Goal: Entertainment & Leisure: Browse casually

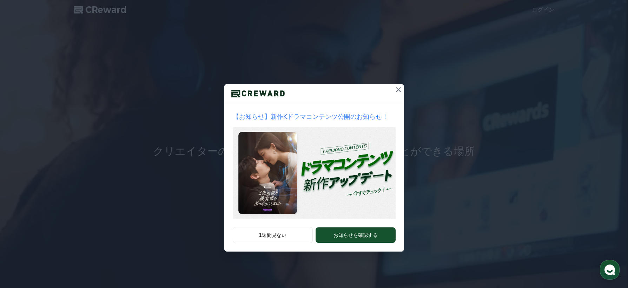
click at [400, 88] on icon at bounding box center [398, 89] width 5 height 5
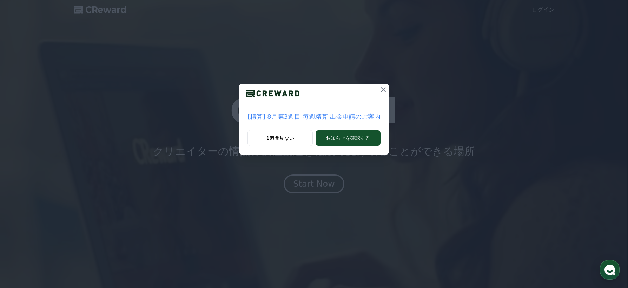
click at [383, 87] on icon at bounding box center [383, 89] width 5 height 5
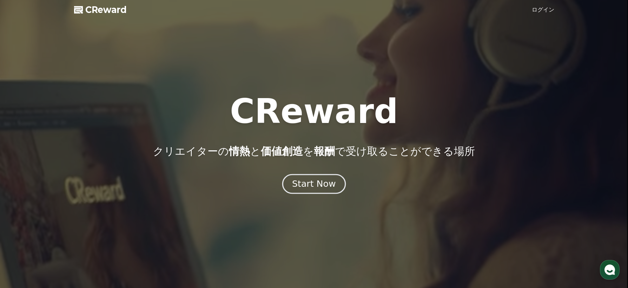
click at [319, 185] on div "Start Now" at bounding box center [313, 184] width 43 height 12
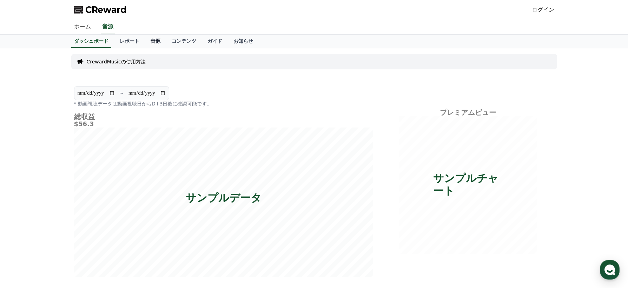
click at [157, 43] on link "音源" at bounding box center [155, 41] width 21 height 13
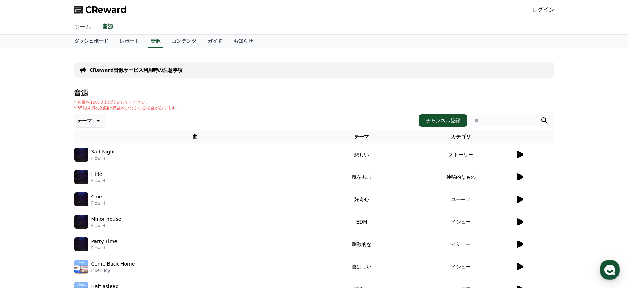
click at [519, 156] on icon at bounding box center [519, 154] width 7 height 7
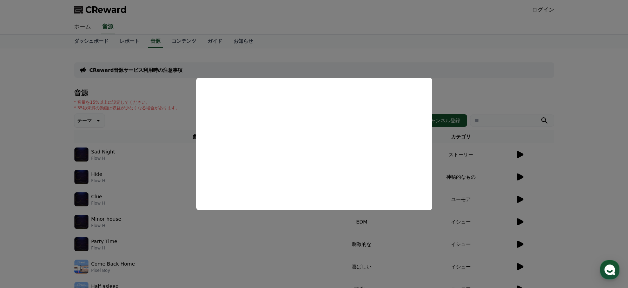
click at [164, 160] on button "close modal" at bounding box center [314, 144] width 628 height 288
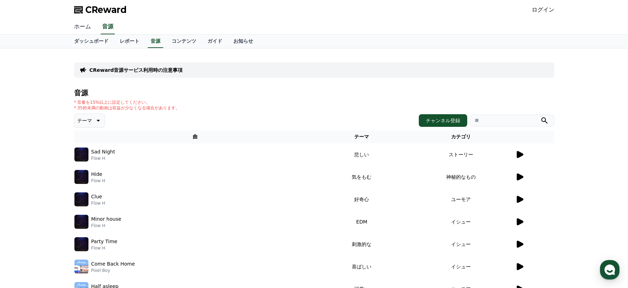
click at [81, 28] on link "ホーム" at bounding box center [82, 27] width 28 height 15
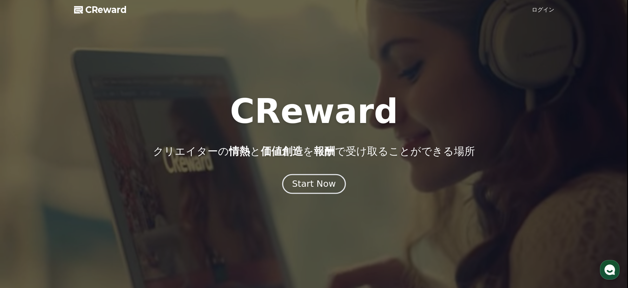
click at [324, 183] on div "Start Now" at bounding box center [313, 184] width 43 height 12
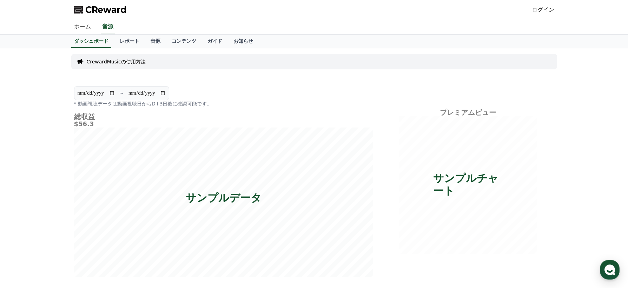
drag, startPoint x: 129, startPoint y: 9, endPoint x: 85, endPoint y: 8, distance: 43.9
click at [85, 8] on div "CReward ログイン" at bounding box center [313, 10] width 491 height 20
copy span "CReward"
click at [153, 41] on link "音源" at bounding box center [155, 41] width 21 height 13
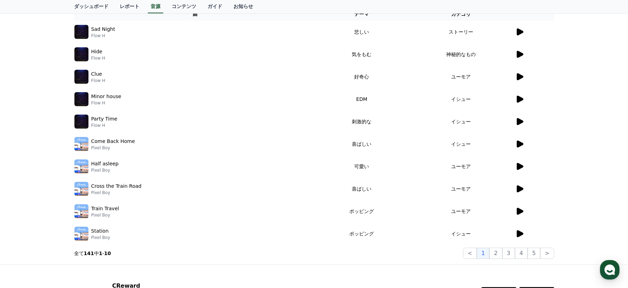
scroll to position [116, 0]
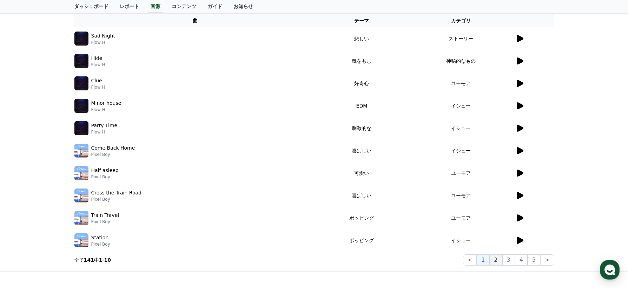
click at [494, 260] on button "2" at bounding box center [495, 260] width 13 height 11
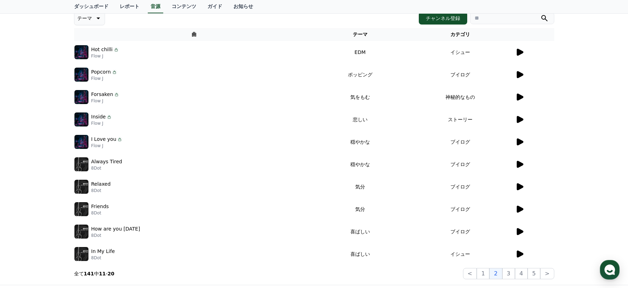
scroll to position [102, 0]
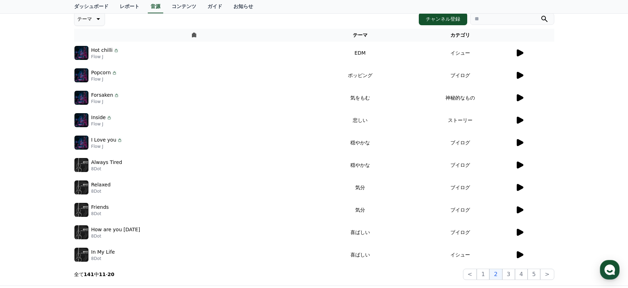
click at [520, 120] on icon at bounding box center [519, 120] width 7 height 7
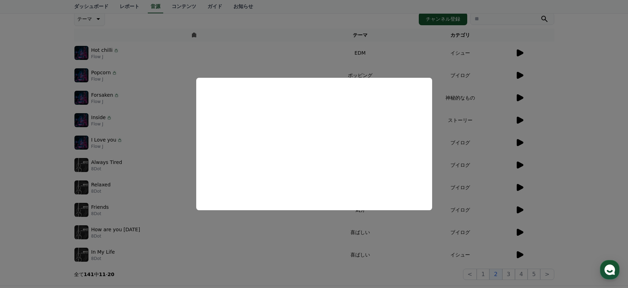
click at [519, 119] on button "close modal" at bounding box center [314, 144] width 628 height 288
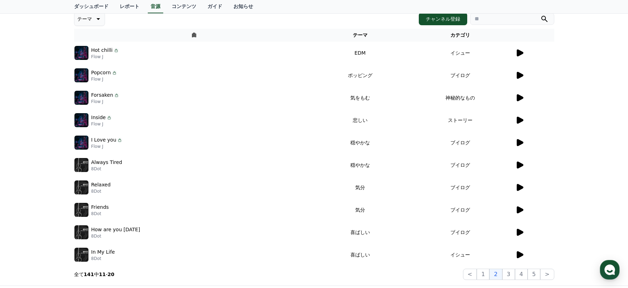
click at [515, 120] on icon at bounding box center [519, 120] width 8 height 8
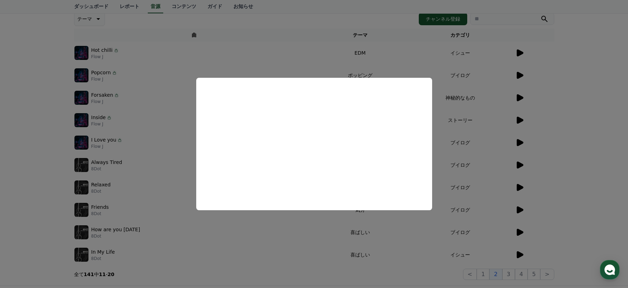
click at [388, 248] on button "close modal" at bounding box center [314, 144] width 628 height 288
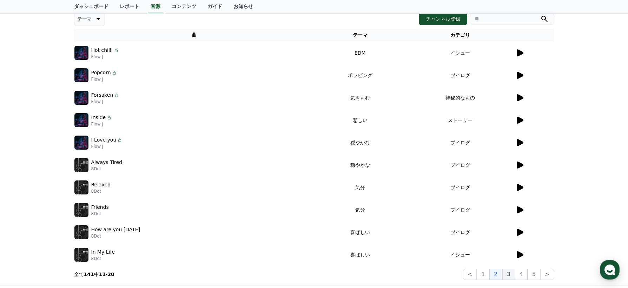
click at [514, 275] on button "3" at bounding box center [508, 274] width 13 height 11
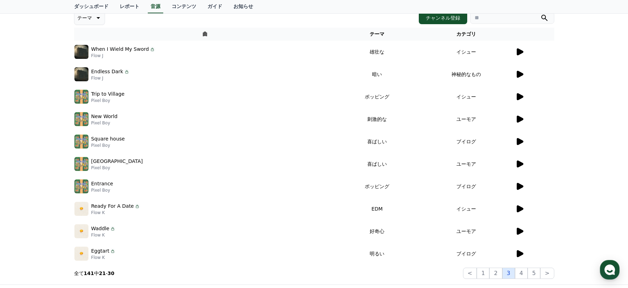
scroll to position [110, 0]
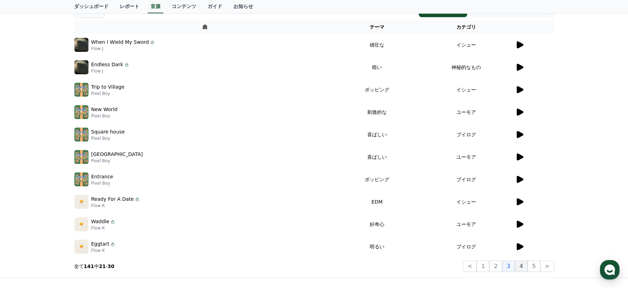
click at [518, 268] on button "4" at bounding box center [521, 266] width 13 height 11
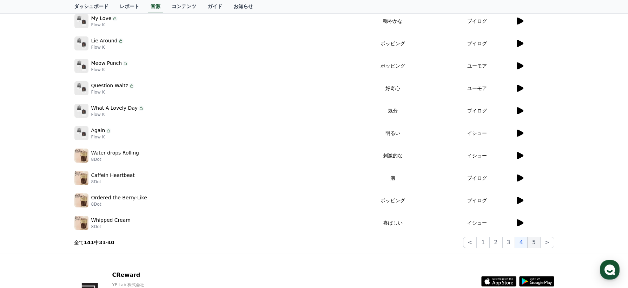
scroll to position [180, 0]
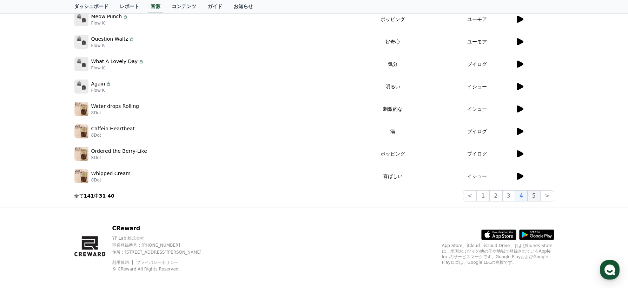
click at [531, 198] on button "5" at bounding box center [533, 195] width 13 height 11
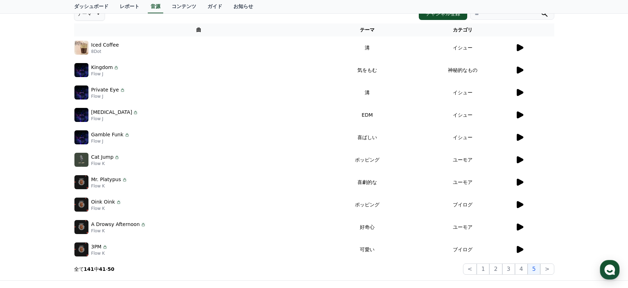
scroll to position [107, 0]
click at [517, 71] on icon at bounding box center [519, 70] width 7 height 7
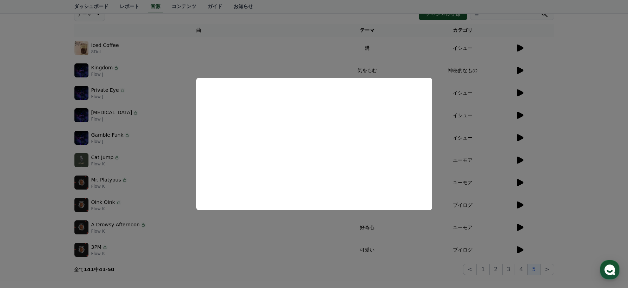
click at [403, 239] on button "close modal" at bounding box center [314, 144] width 628 height 288
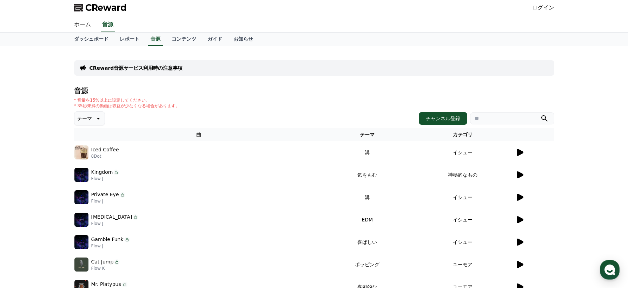
scroll to position [0, 0]
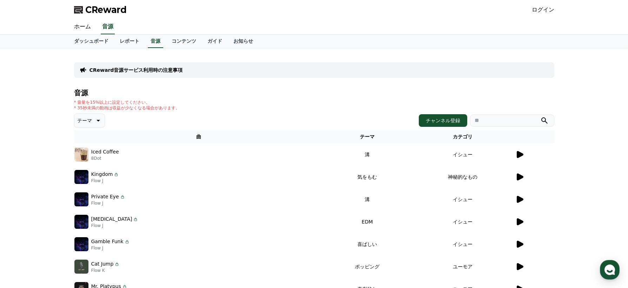
click at [88, 119] on p "テーマ" at bounding box center [84, 121] width 15 height 10
click at [89, 156] on button "悲しい" at bounding box center [85, 151] width 20 height 15
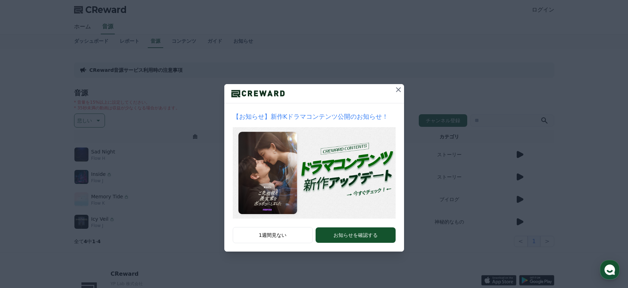
click at [398, 86] on icon at bounding box center [398, 90] width 8 height 8
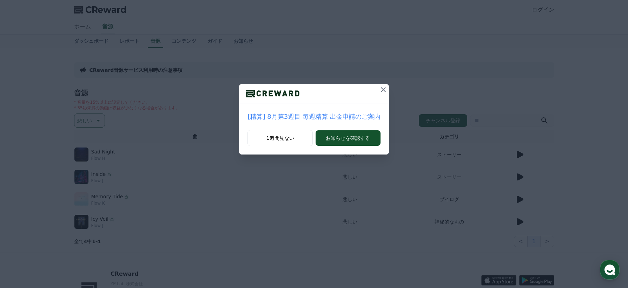
click at [383, 90] on icon at bounding box center [383, 90] width 8 height 8
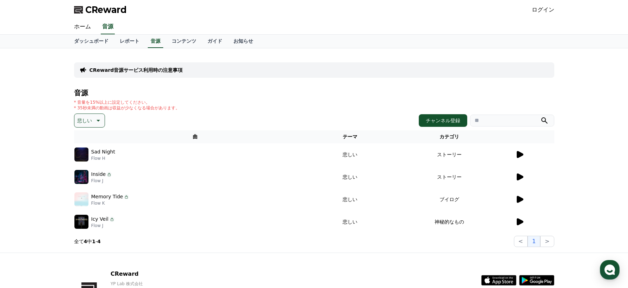
click at [517, 155] on icon at bounding box center [519, 154] width 7 height 7
